Goal: Complete application form: Complete application form

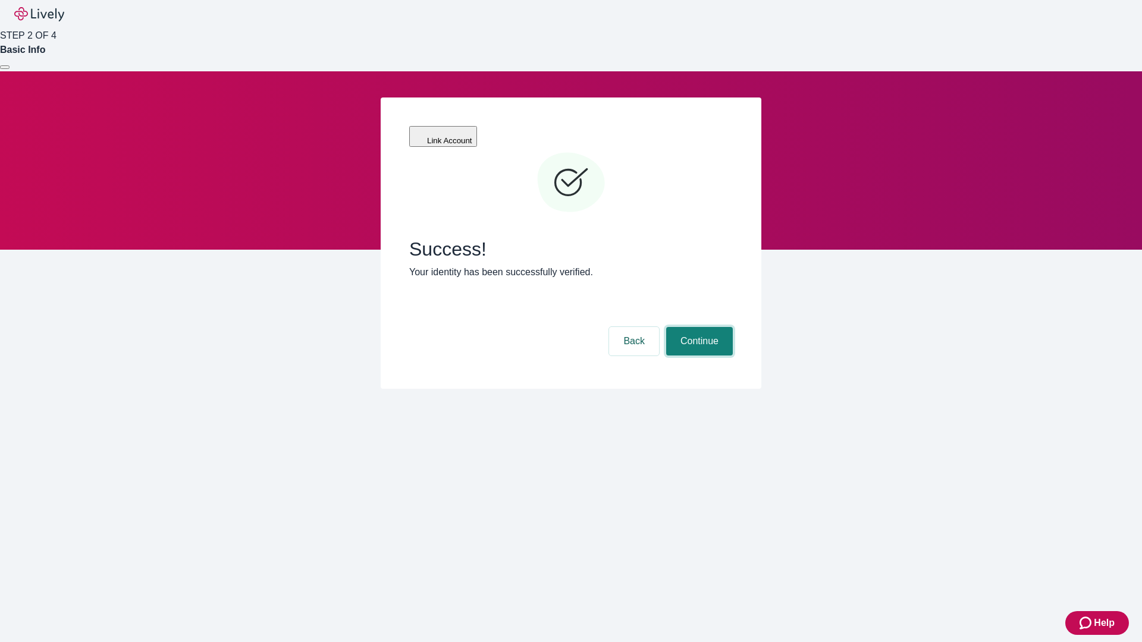
click at [698, 327] on button "Continue" at bounding box center [699, 341] width 67 height 29
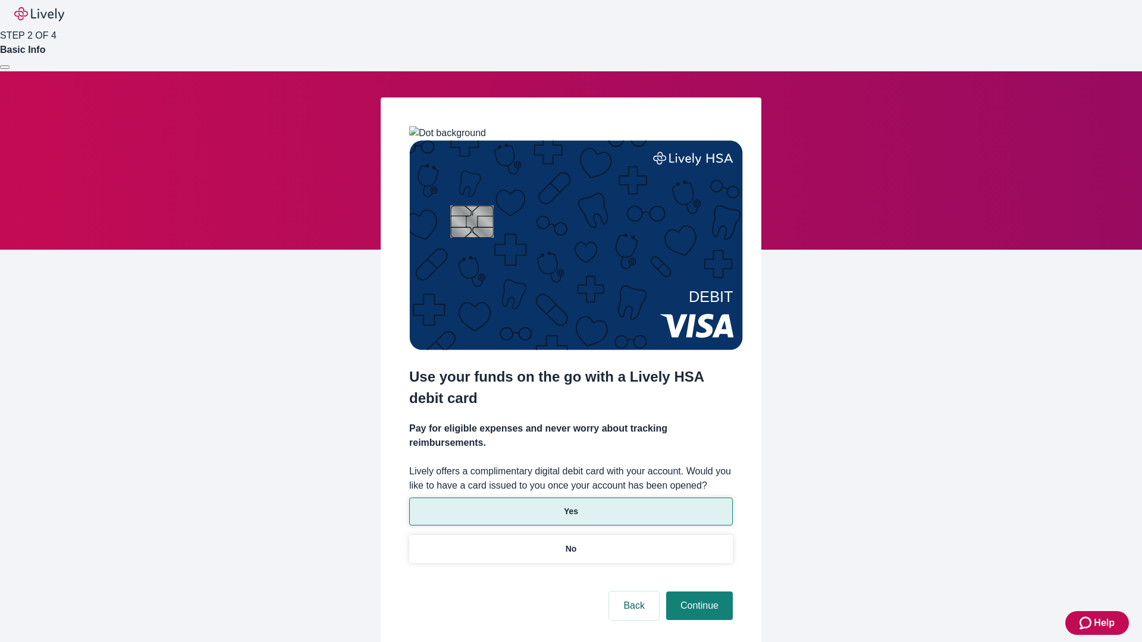
click at [570, 506] on p "Yes" at bounding box center [571, 512] width 14 height 12
click at [698, 592] on button "Continue" at bounding box center [699, 606] width 67 height 29
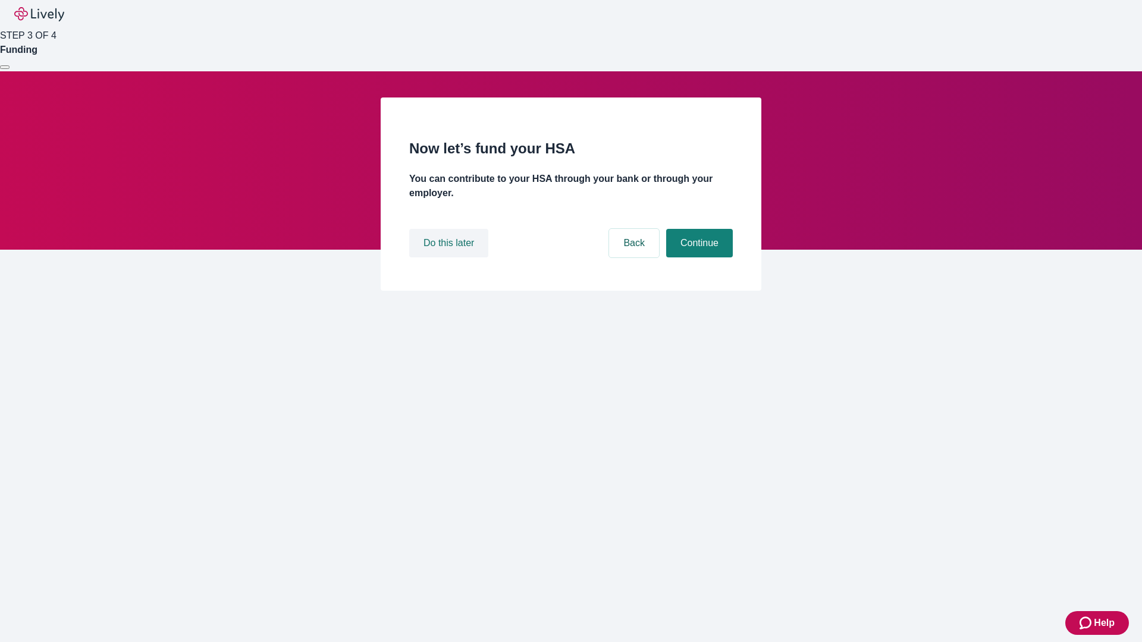
click at [450, 258] on button "Do this later" at bounding box center [448, 243] width 79 height 29
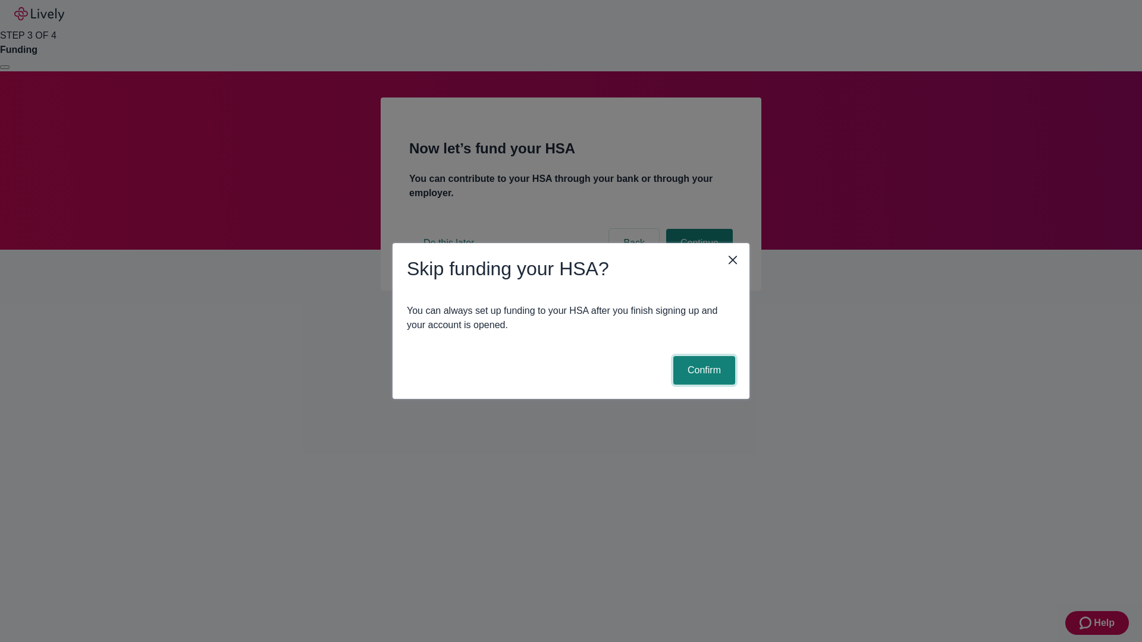
click at [703, 371] on button "Confirm" at bounding box center [704, 370] width 62 height 29
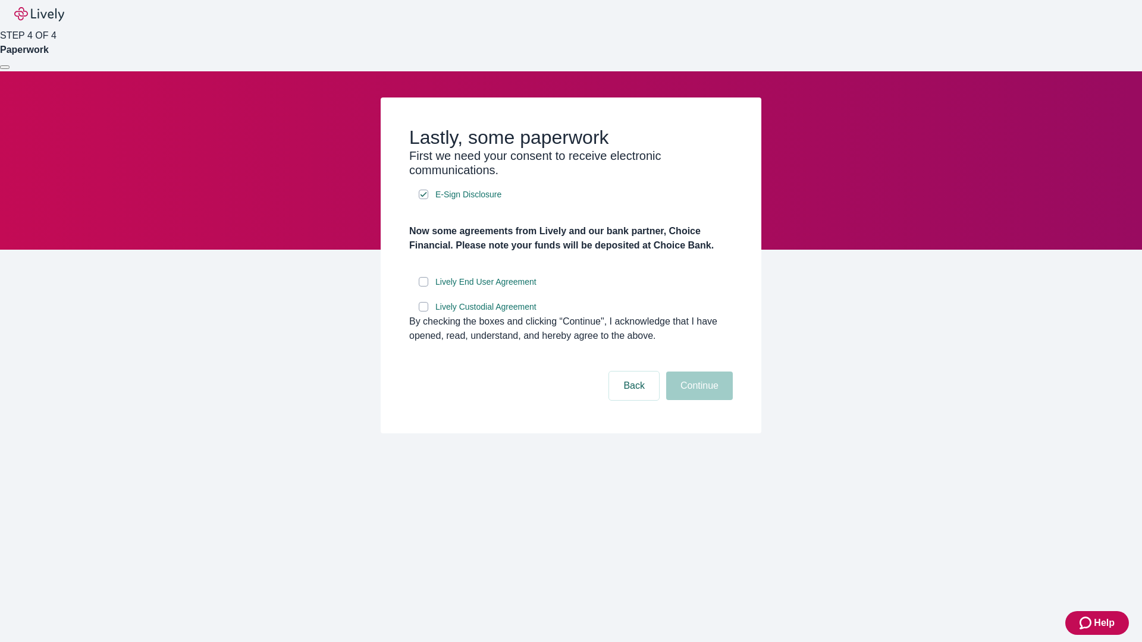
click at [424, 287] on input "Lively End User Agreement" at bounding box center [424, 282] width 10 height 10
checkbox input "true"
click at [424, 312] on input "Lively Custodial Agreement" at bounding box center [424, 307] width 10 height 10
checkbox input "true"
click at [698, 400] on button "Continue" at bounding box center [699, 386] width 67 height 29
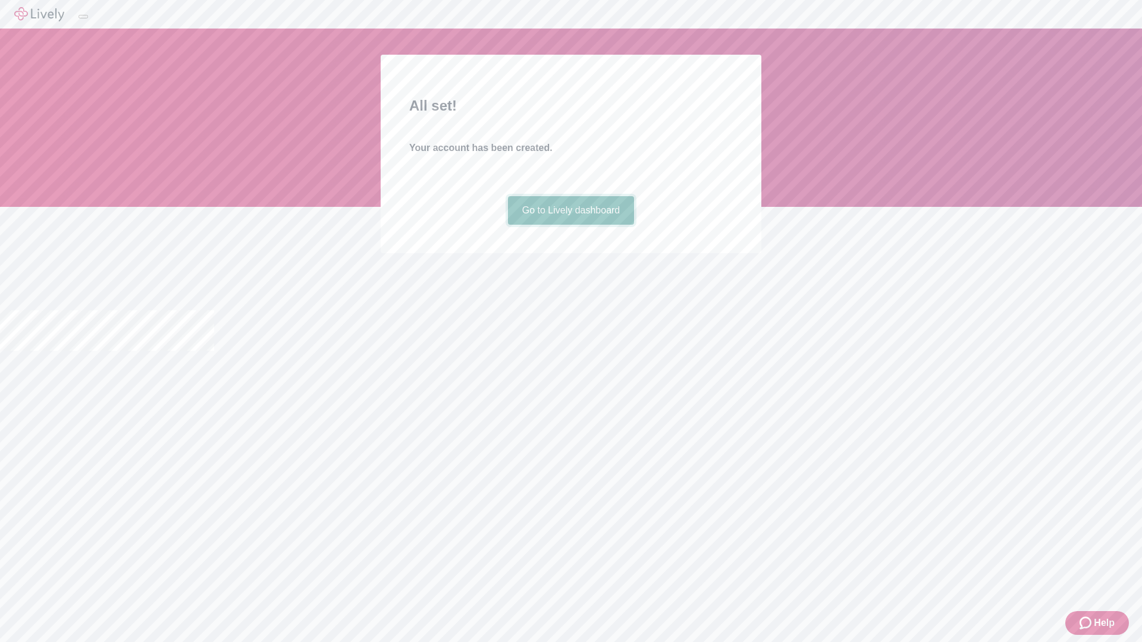
click at [570, 225] on link "Go to Lively dashboard" at bounding box center [571, 210] width 127 height 29
